Goal: Navigation & Orientation: Find specific page/section

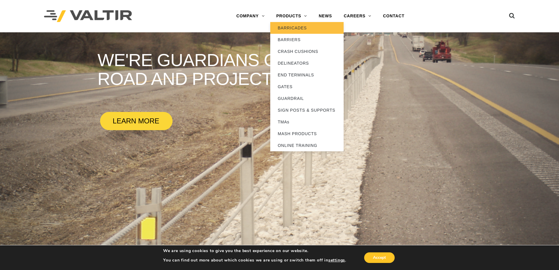
click at [297, 28] on link "BARRICADES" at bounding box center [306, 28] width 73 height 12
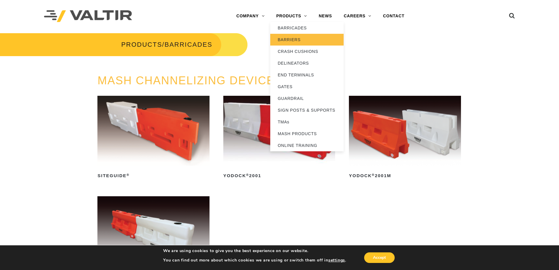
click at [289, 39] on link "BARRIERS" at bounding box center [306, 40] width 73 height 12
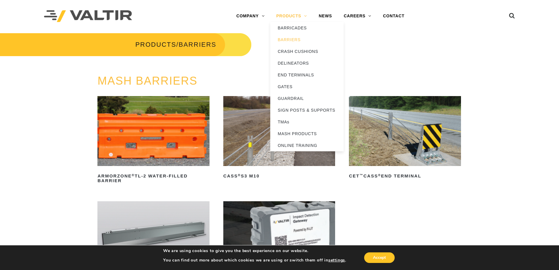
click at [305, 16] on link "PRODUCTS" at bounding box center [291, 16] width 43 height 12
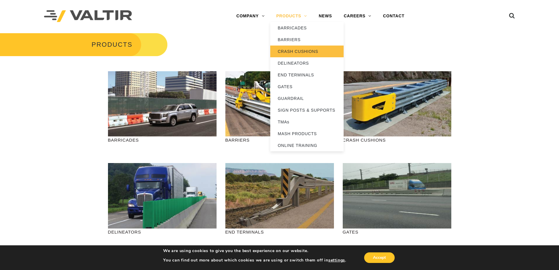
click at [294, 50] on link "CRASH CUSHIONS" at bounding box center [306, 51] width 73 height 12
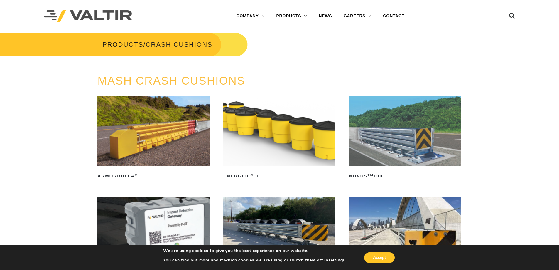
click at [396, 46] on div "PRODUCTS / CRASH CUSHIONS" at bounding box center [280, 53] width 568 height 42
